Goal: Task Accomplishment & Management: Manage account settings

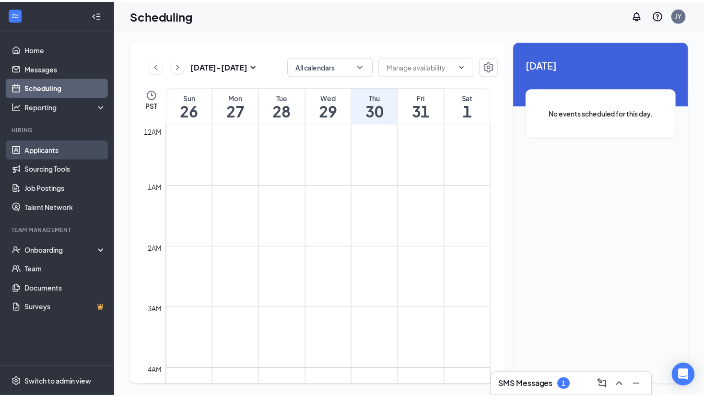
scroll to position [568, 0]
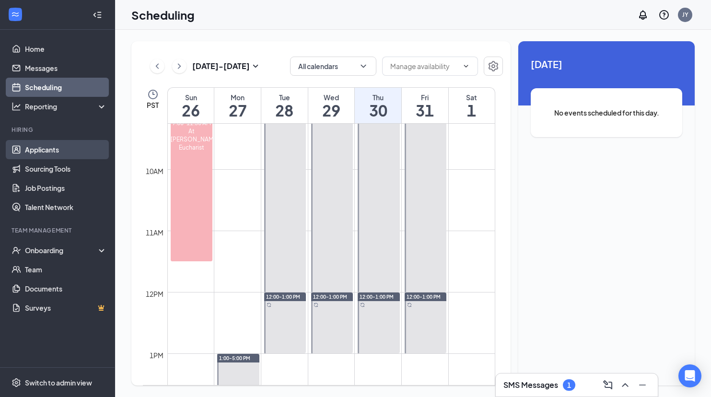
click at [50, 152] on link "Applicants" at bounding box center [66, 149] width 82 height 19
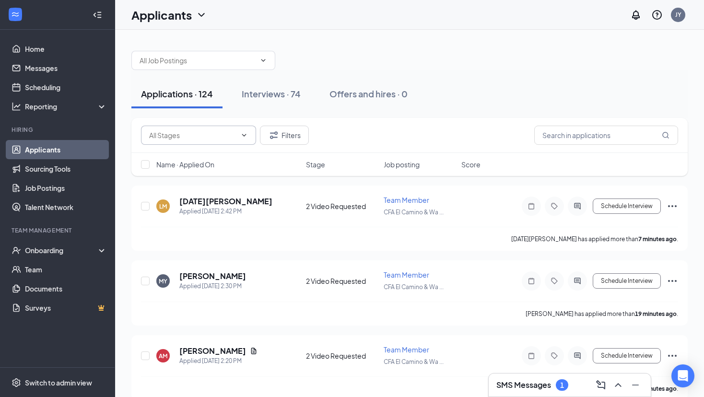
click at [245, 135] on icon "ChevronDown" at bounding box center [244, 135] width 4 height 2
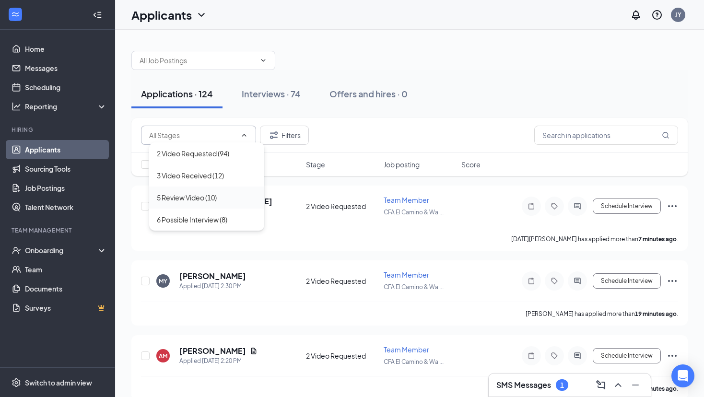
click at [213, 195] on div "5 Review Video (10)" at bounding box center [187, 197] width 60 height 11
type input "5 Review Video (10)"
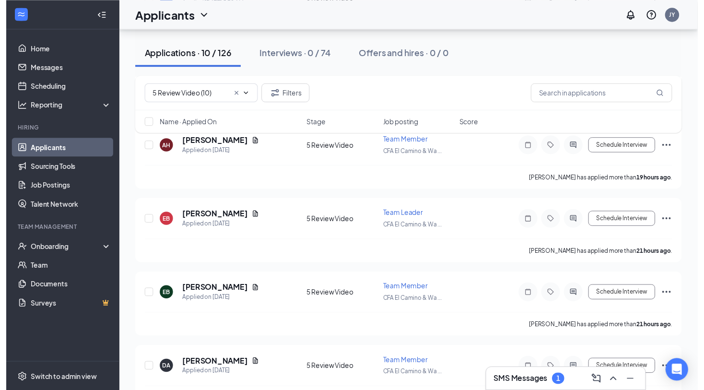
scroll to position [359, 0]
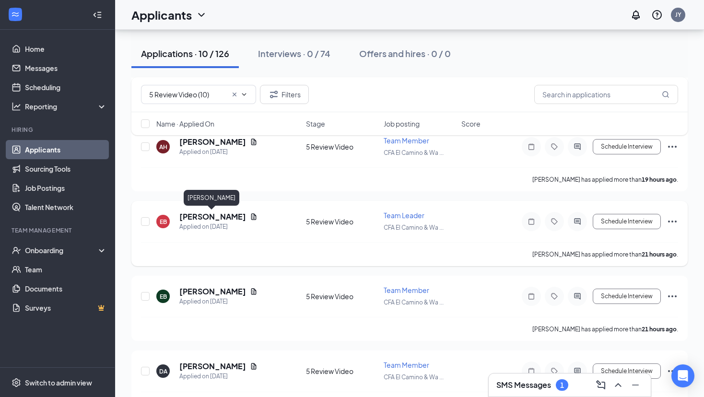
click at [193, 218] on h5 "[PERSON_NAME]" at bounding box center [212, 217] width 67 height 11
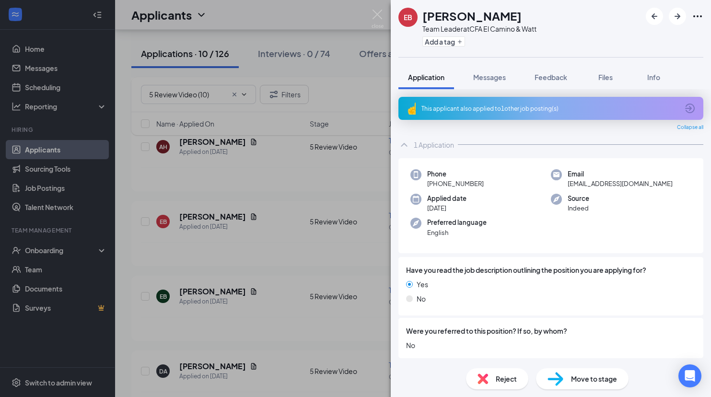
click at [496, 381] on span "Reject" at bounding box center [506, 379] width 21 height 11
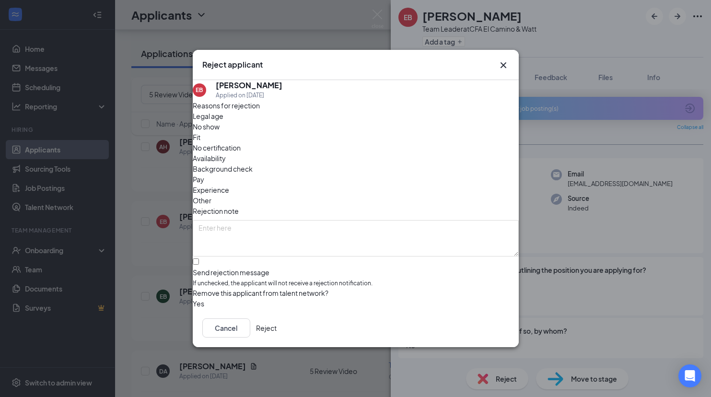
click at [277, 330] on button "Reject" at bounding box center [266, 327] width 21 height 19
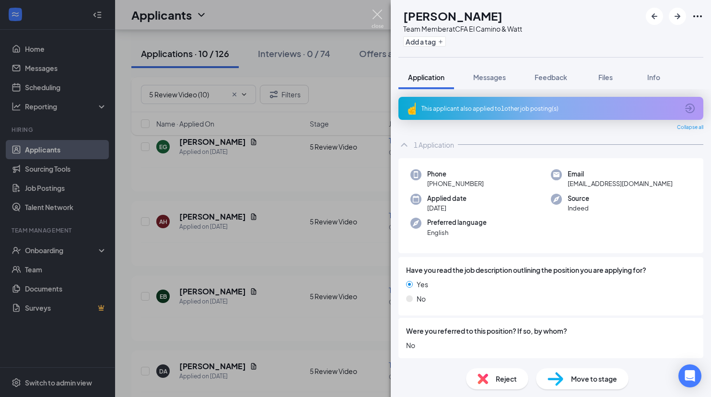
click at [379, 14] on img at bounding box center [378, 19] width 12 height 19
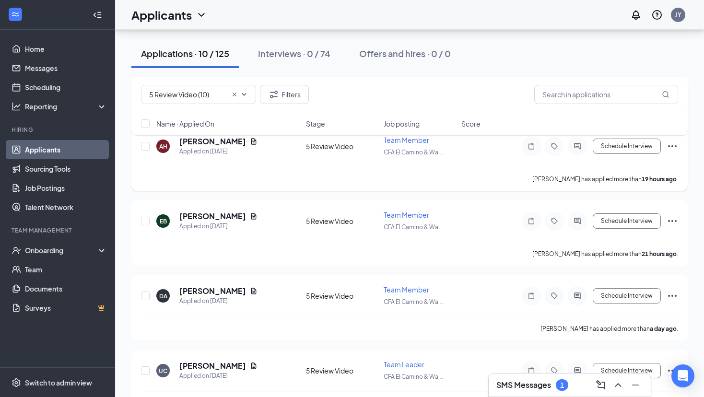
scroll to position [539, 0]
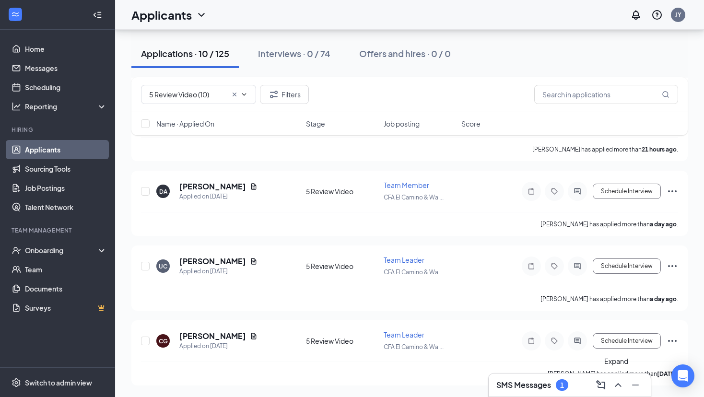
click at [616, 382] on icon "ChevronUp" at bounding box center [618, 385] width 12 height 12
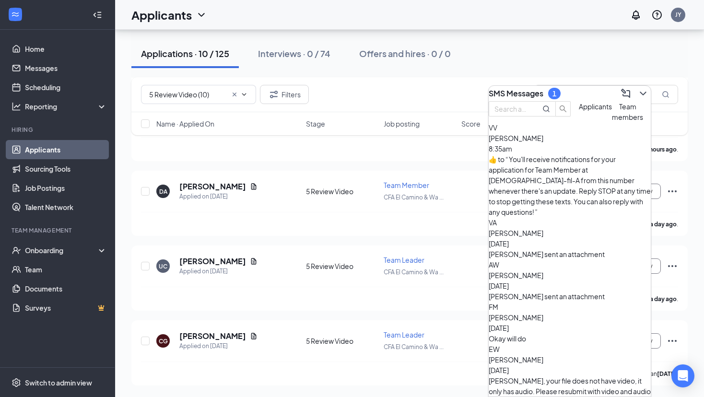
click at [561, 173] on div "[PERSON_NAME] 8:35am  ​👍​ to “ You'll receive notifications for your applicatio…" at bounding box center [570, 175] width 162 height 84
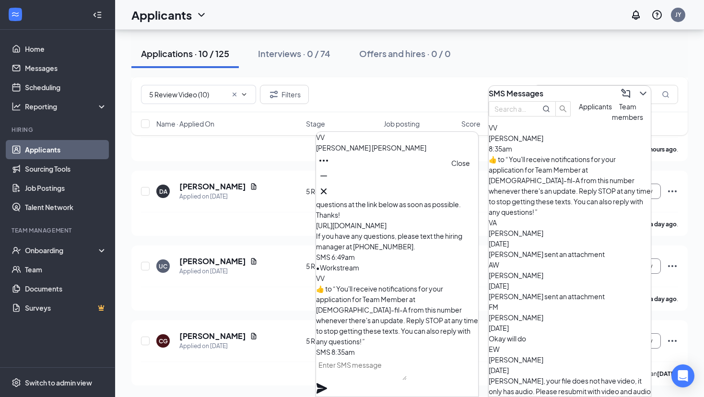
click at [327, 188] on icon "Cross" at bounding box center [324, 191] width 6 height 6
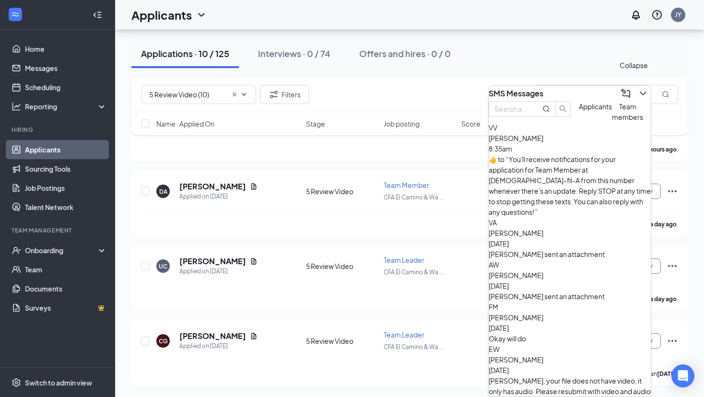
click at [640, 92] on icon "ChevronDown" at bounding box center [643, 94] width 6 height 4
